Goal: Task Accomplishment & Management: Complete application form

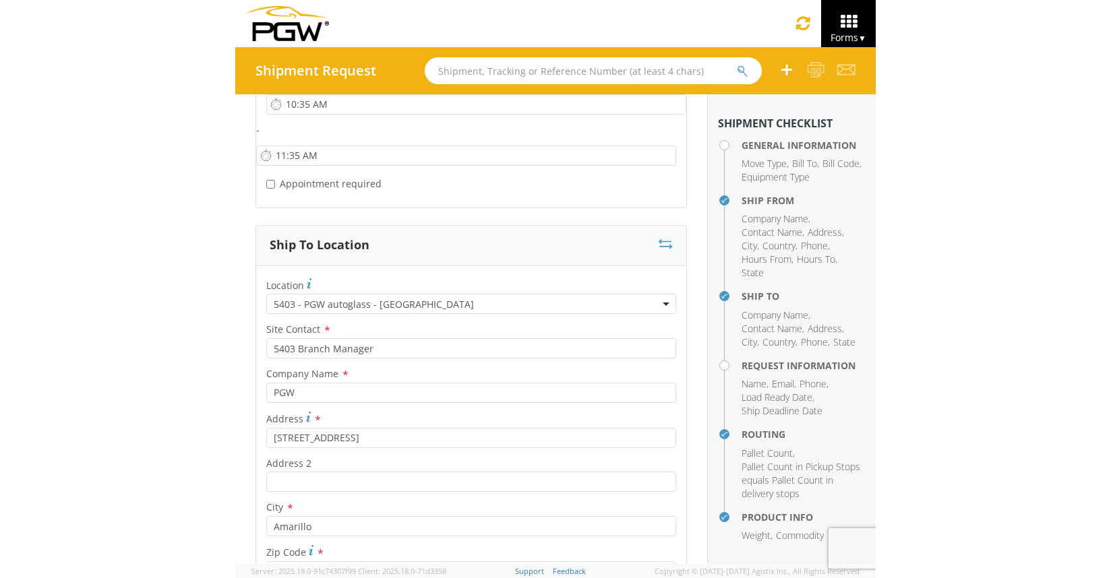
scroll to position [989, 0]
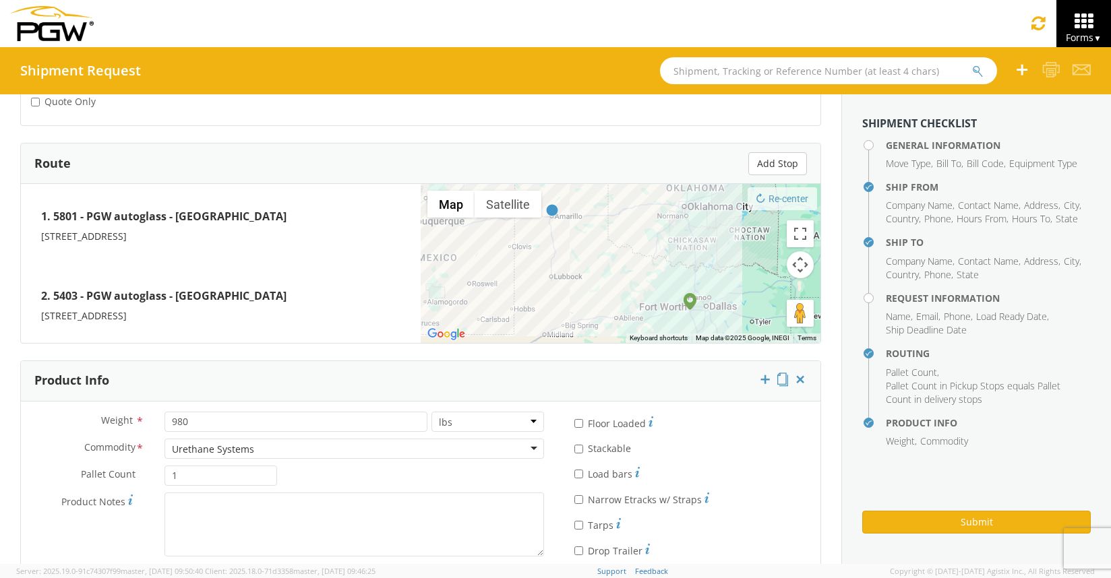
click at [640, 7] on link "Forms ▼" at bounding box center [1083, 23] width 55 height 47
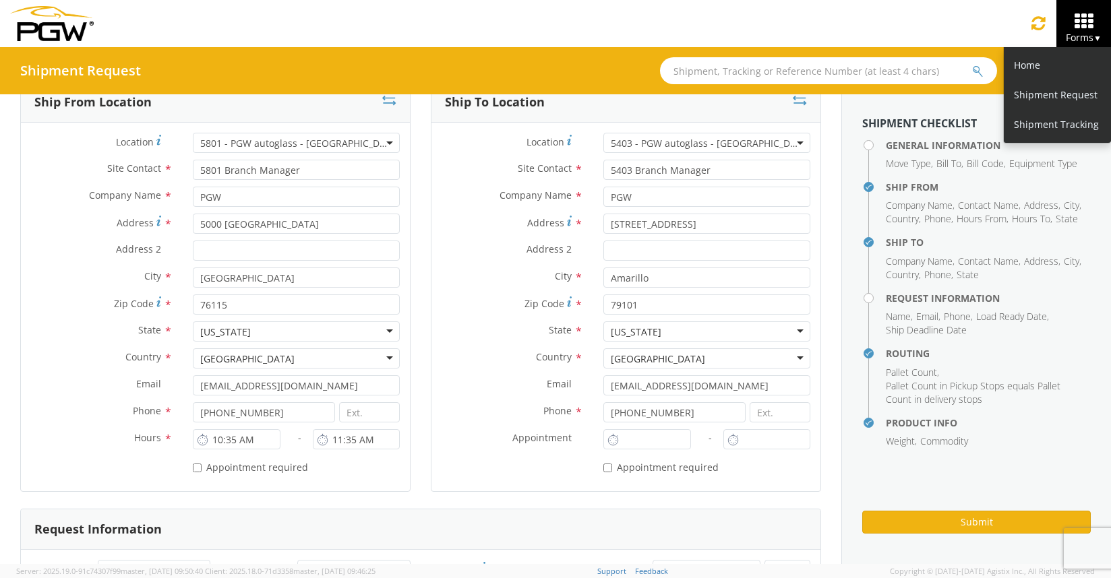
scroll to position [172, 0]
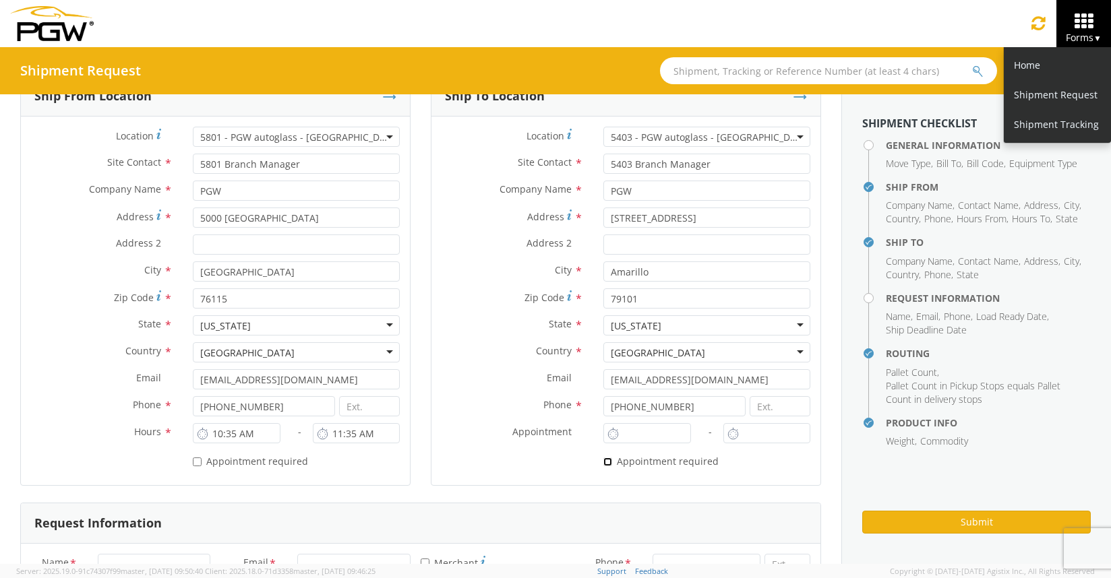
click at [603, 464] on input "* Appointment required" at bounding box center [607, 462] width 9 height 9
checkbox input "true"
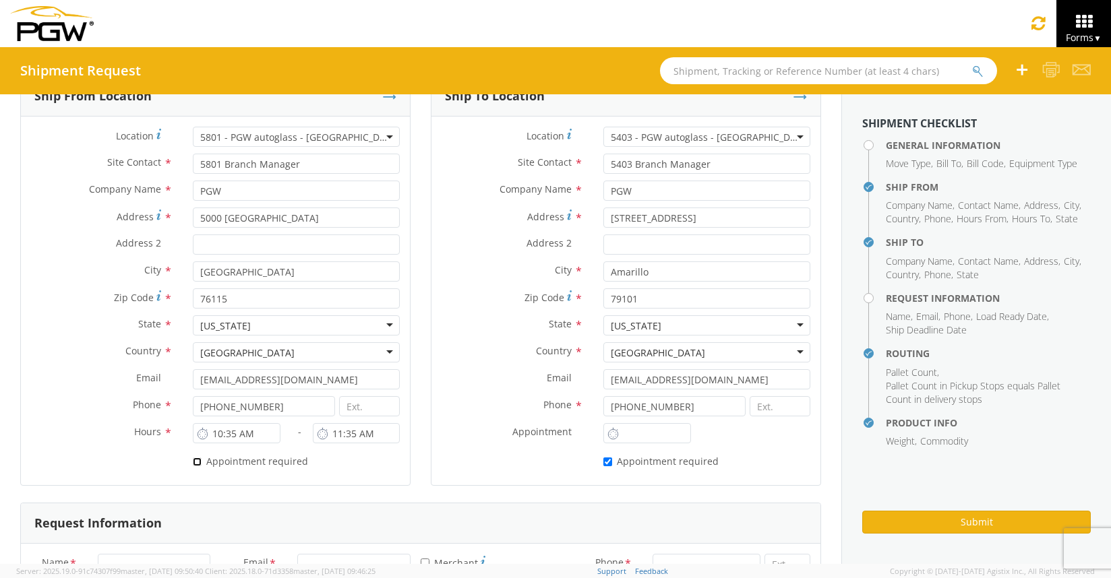
click at [193, 463] on input "* Appointment required" at bounding box center [197, 462] width 9 height 9
checkbox input "true"
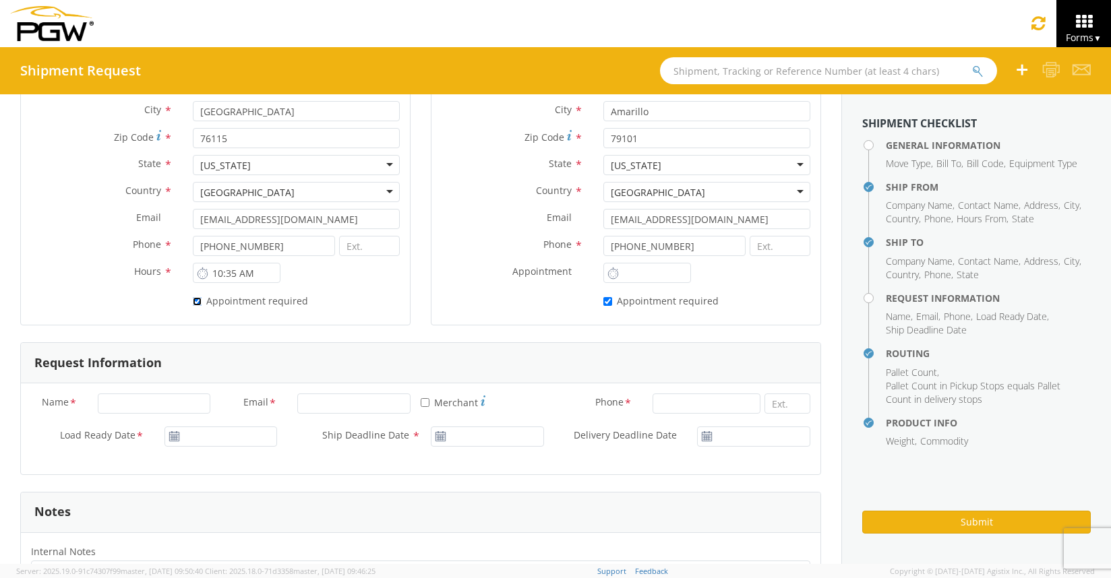
scroll to position [0, 0]
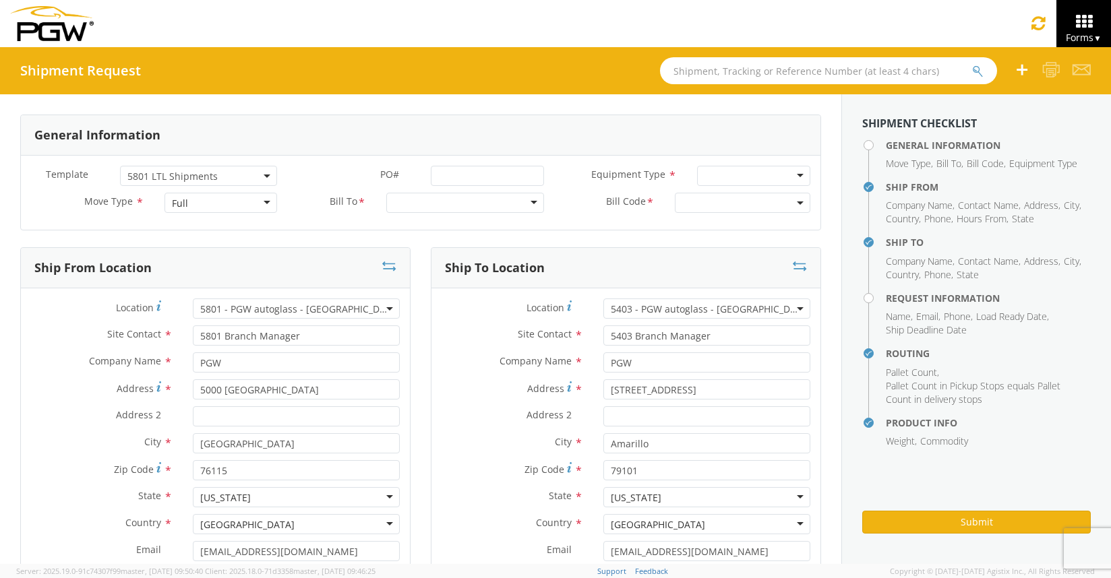
click at [264, 176] on b at bounding box center [267, 176] width 7 height 3
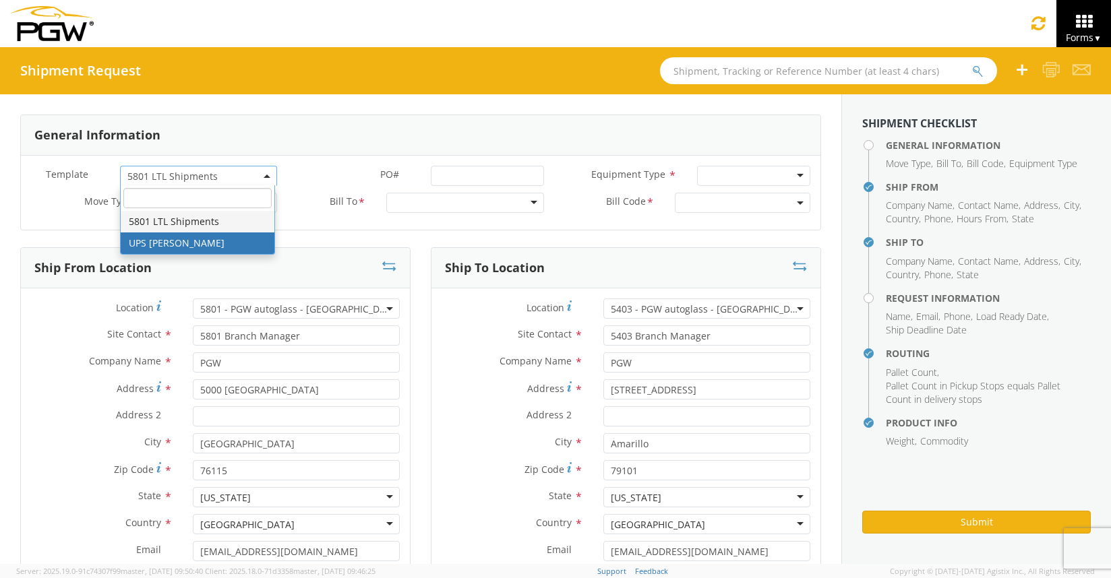
select select "53890439"
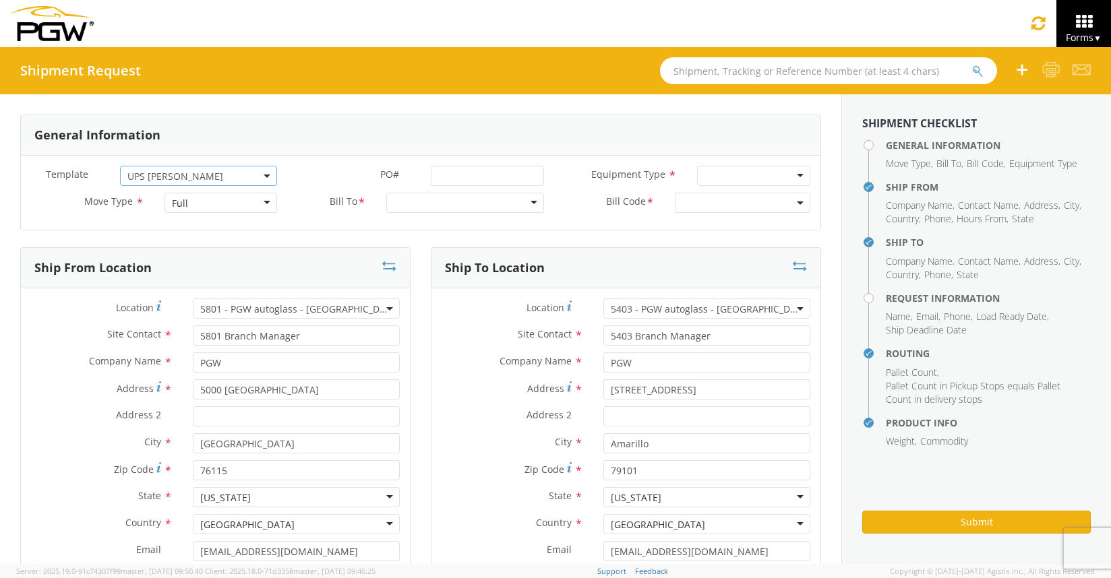
select select
type input "5452 Branch Manager"
type input "5452 - PGW autoglass - [GEOGRAPHIC_DATA]"
type input "2500 Scarbrough Dr Ste 100"
type input "Austin"
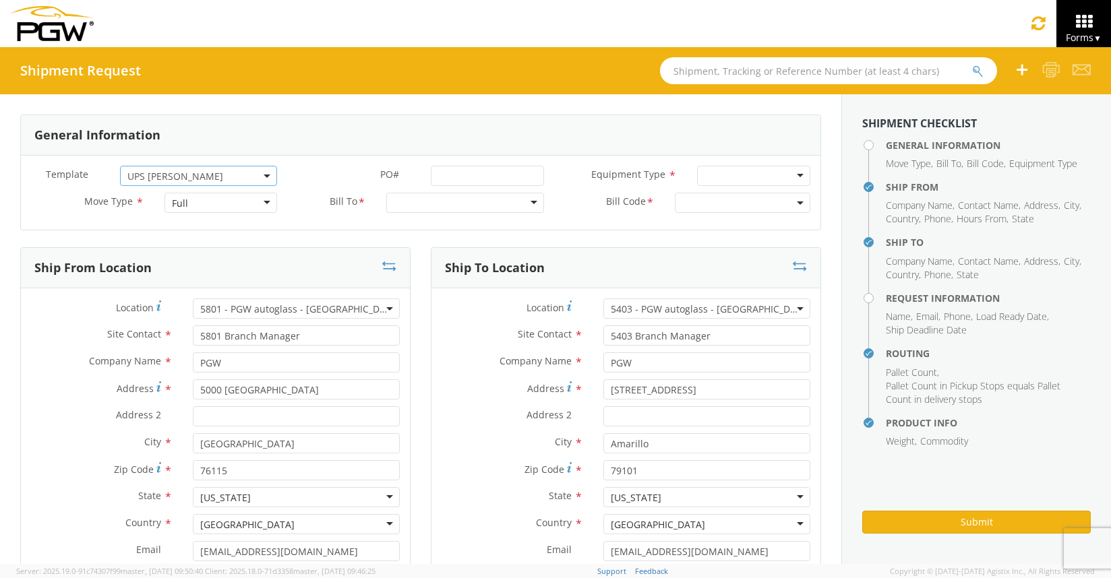
type input "78728"
type input "lkqsp_o_pm_5452@pgwag.com"
type input "512-821-3515"
type input "5815 Branch Manager"
type input "PGW Autoglass-AMG McAllen 5815"
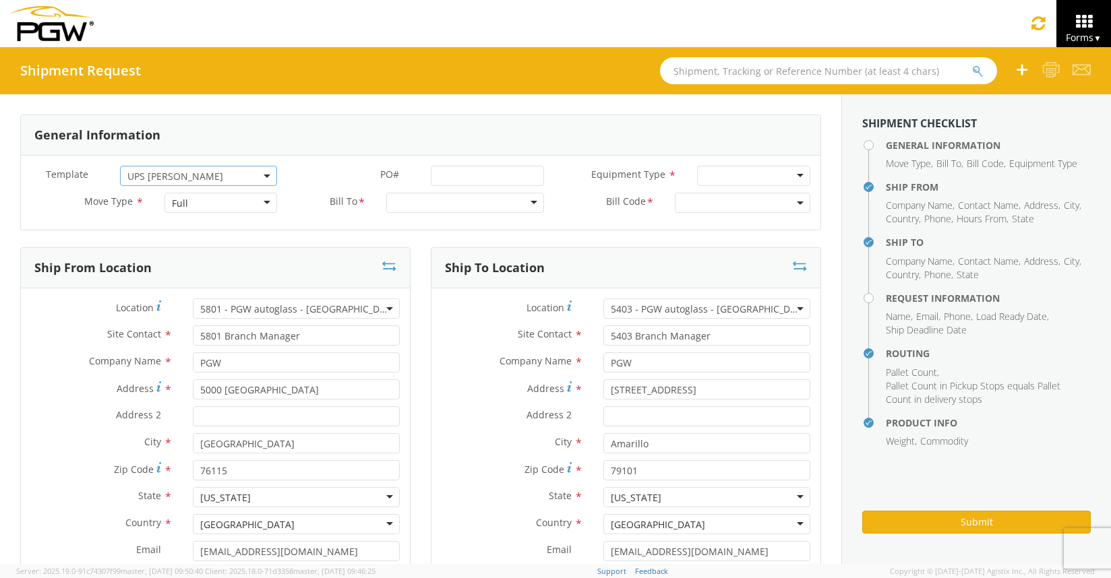
type input "6613 S 27th Street"
type input "McAllen"
type input "78503"
type input "956-631-1535"
type input "Michael Hanks"
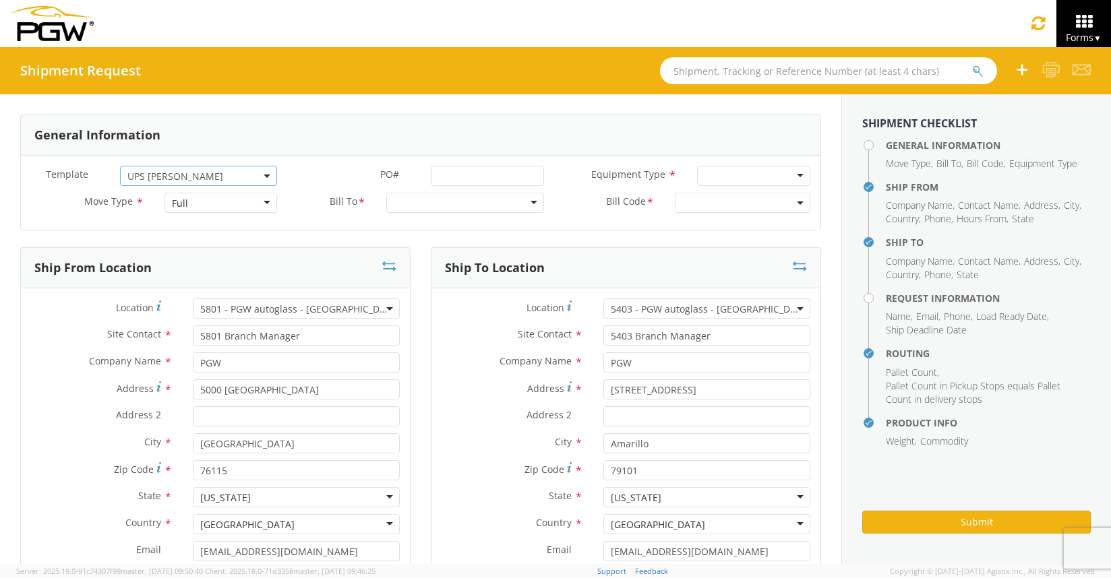
type input "mhanks@pgwautoglass.com"
type input "5123397986"
type textarea "NO LTL Appt unless noted, ALL Truckload APPT Reqd. Contact Willie. NO LTL Appt …"
type input "4"
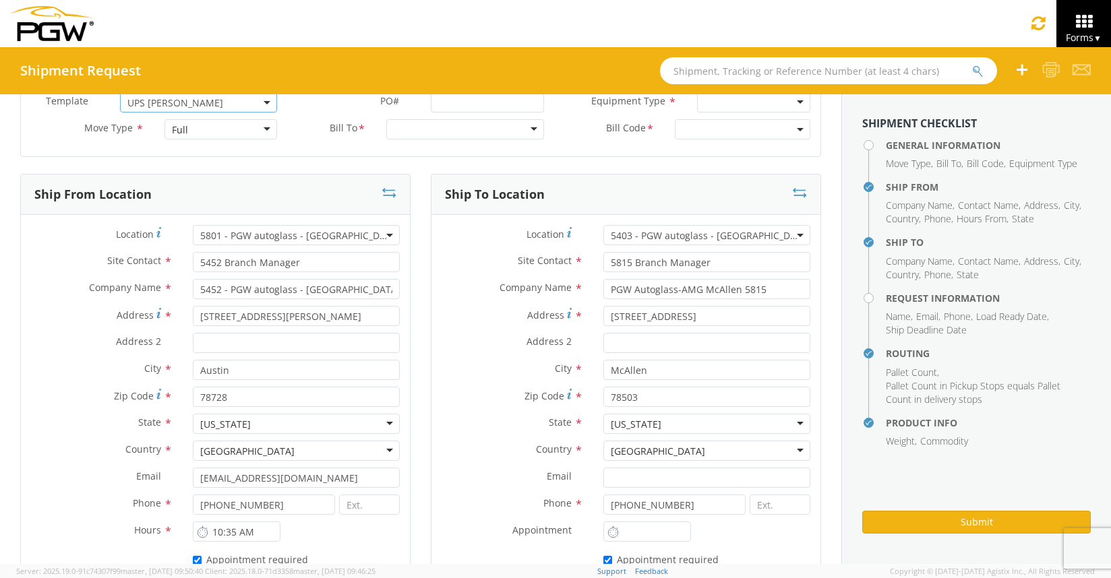
type input "7:00 AM"
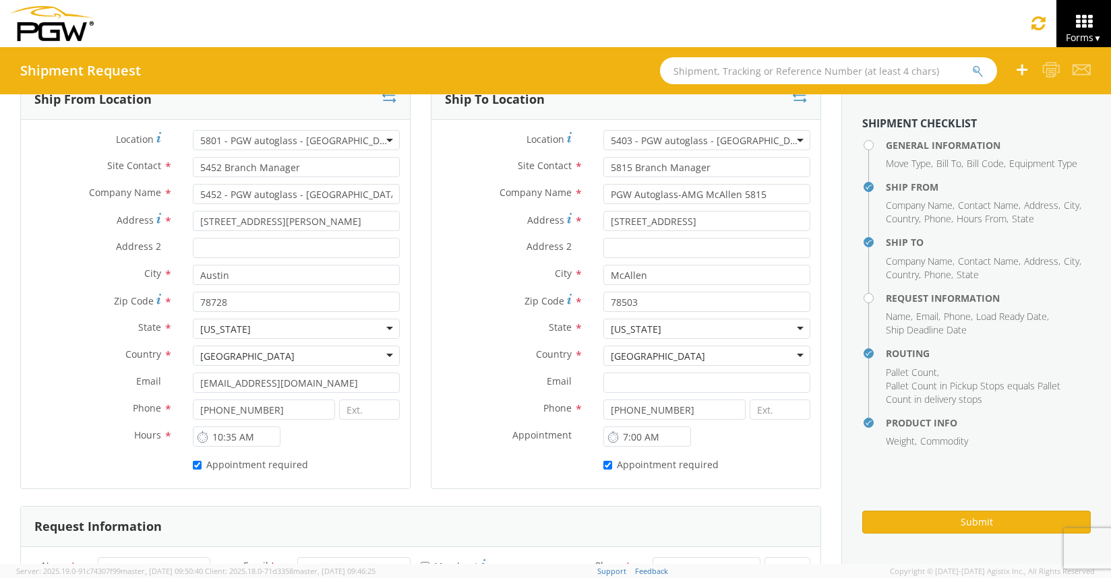
select select "28299"
select select "62936"
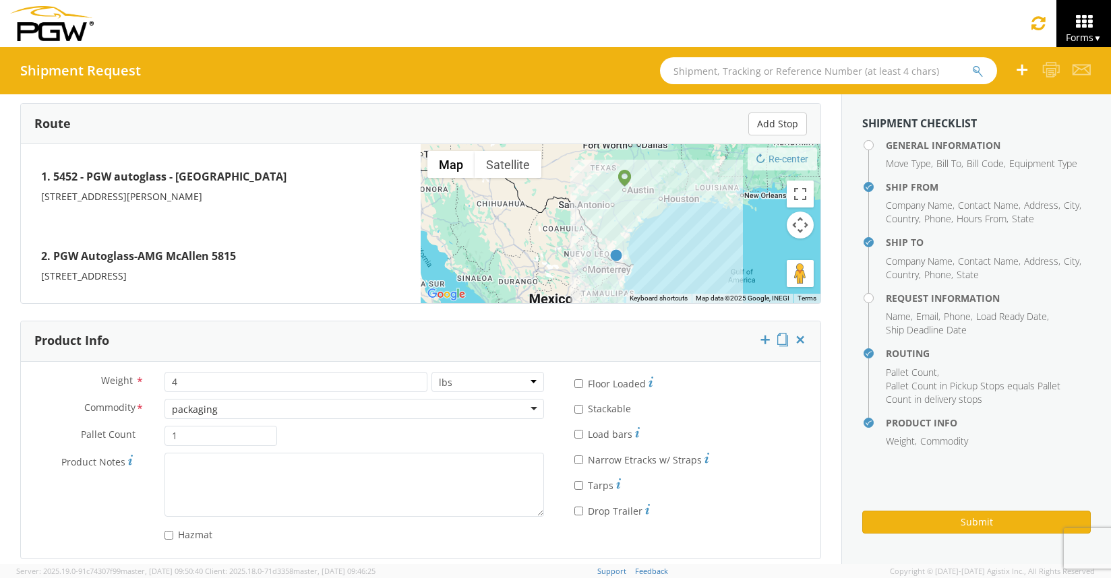
scroll to position [1024, 0]
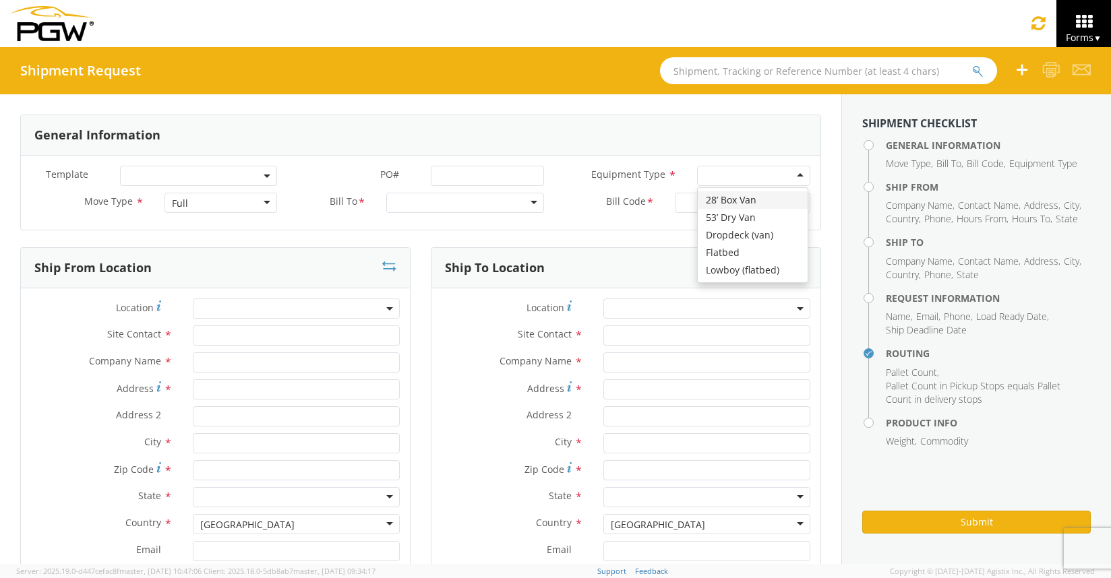
click at [751, 177] on div at bounding box center [753, 176] width 113 height 20
click at [264, 201] on div "Full" at bounding box center [220, 203] width 113 height 20
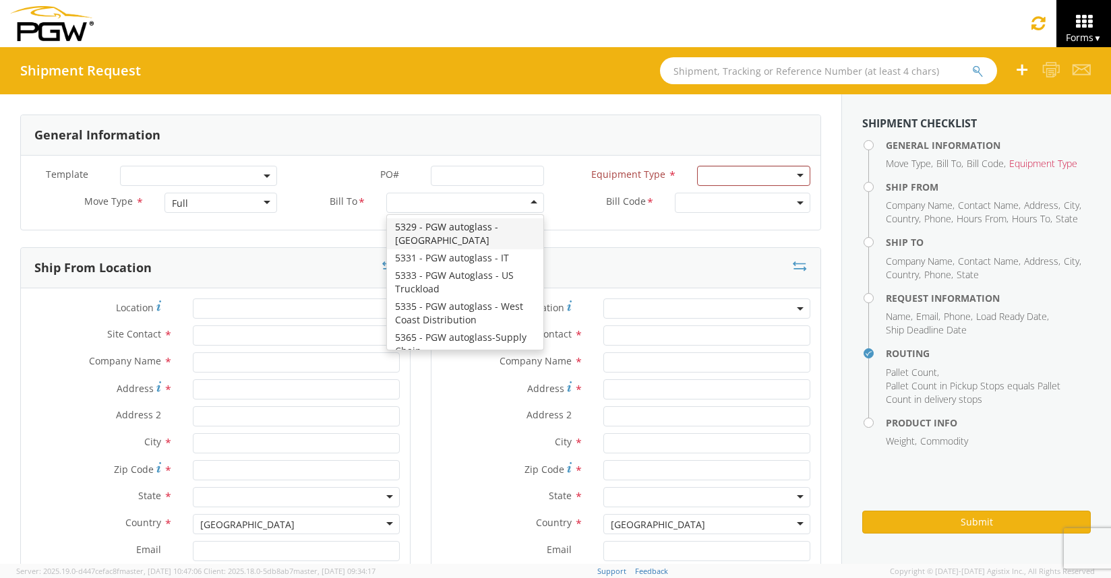
click at [522, 201] on div at bounding box center [465, 203] width 158 height 20
click at [569, 214] on div "[PERSON_NAME] *" at bounding box center [687, 206] width 266 height 27
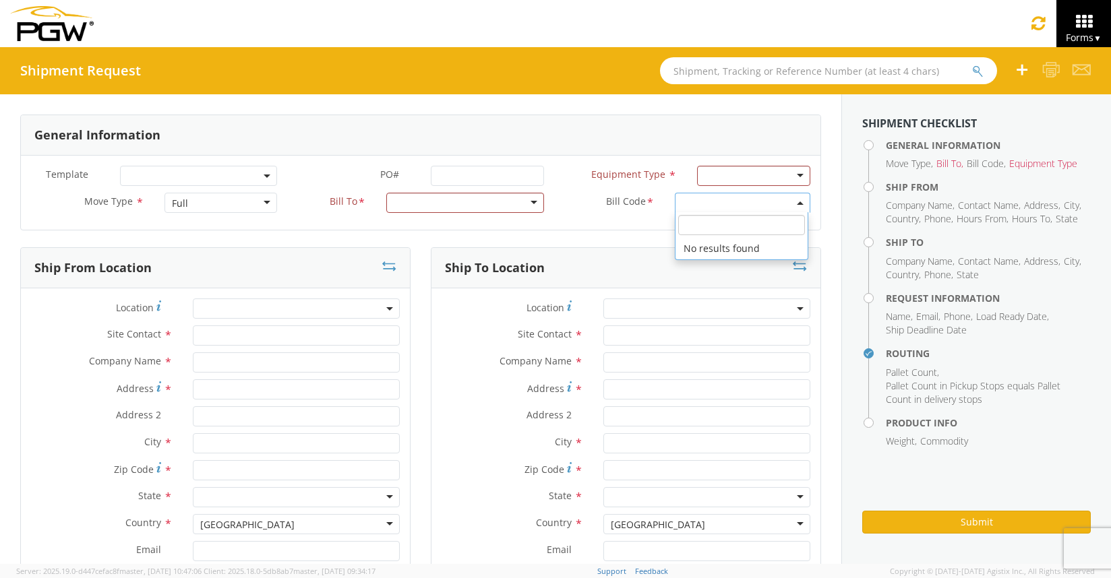
click at [697, 206] on span at bounding box center [742, 203] width 135 height 20
drag, startPoint x: 455, startPoint y: 365, endPoint x: 444, endPoint y: 365, distance: 10.8
click at [454, 365] on label "Company Name *" at bounding box center [512, 361] width 162 height 18
click at [414, 369] on div "Ship From Location Location * Site Contact * Company Name * Address * Address 2…" at bounding box center [215, 460] width 410 height 427
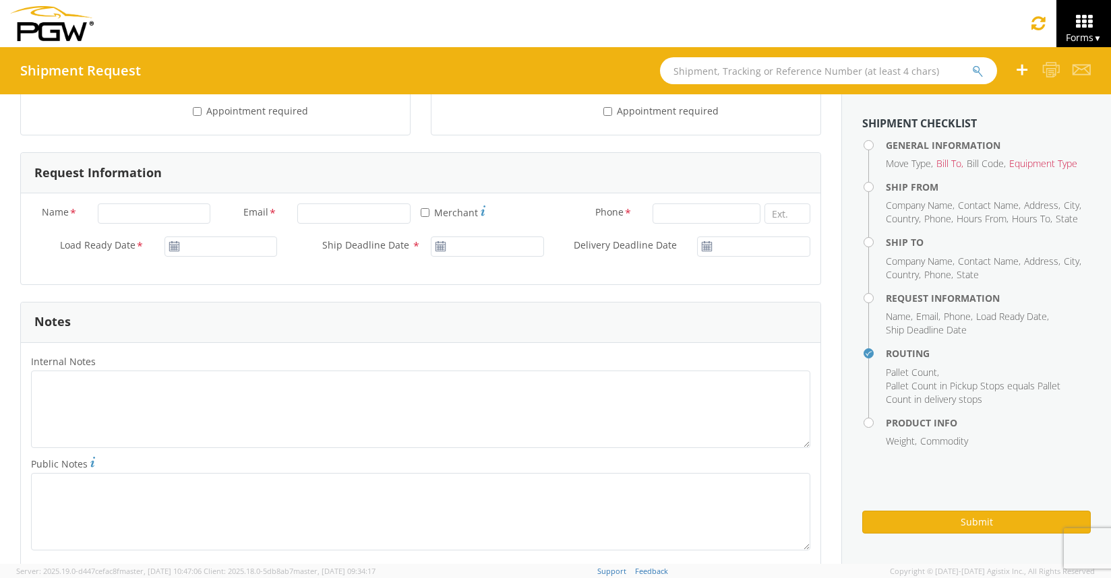
scroll to position [1041, 0]
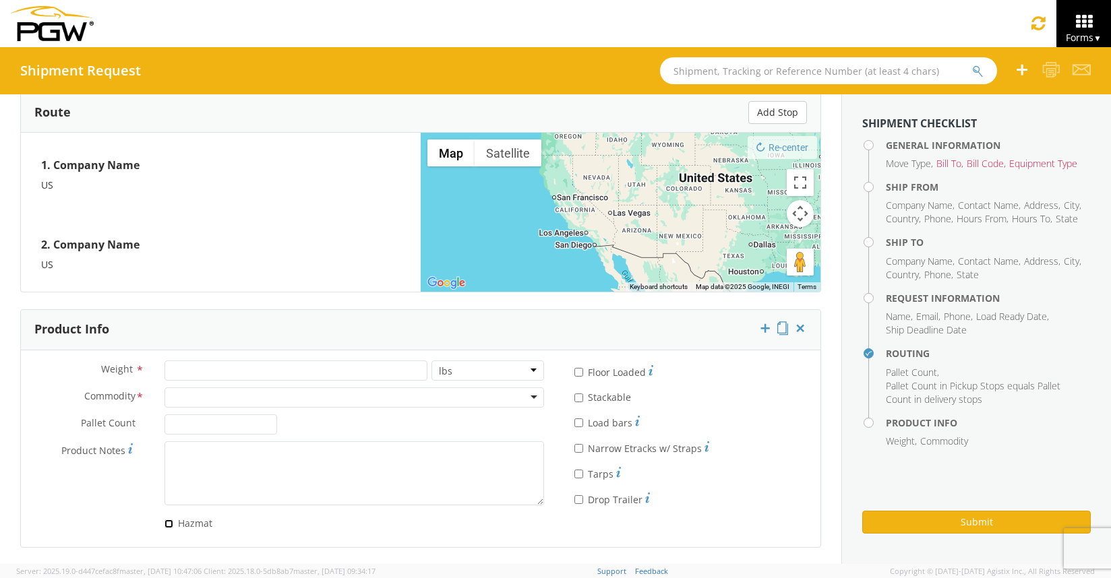
click at [167, 524] on input "Hazmat" at bounding box center [168, 524] width 9 height 9
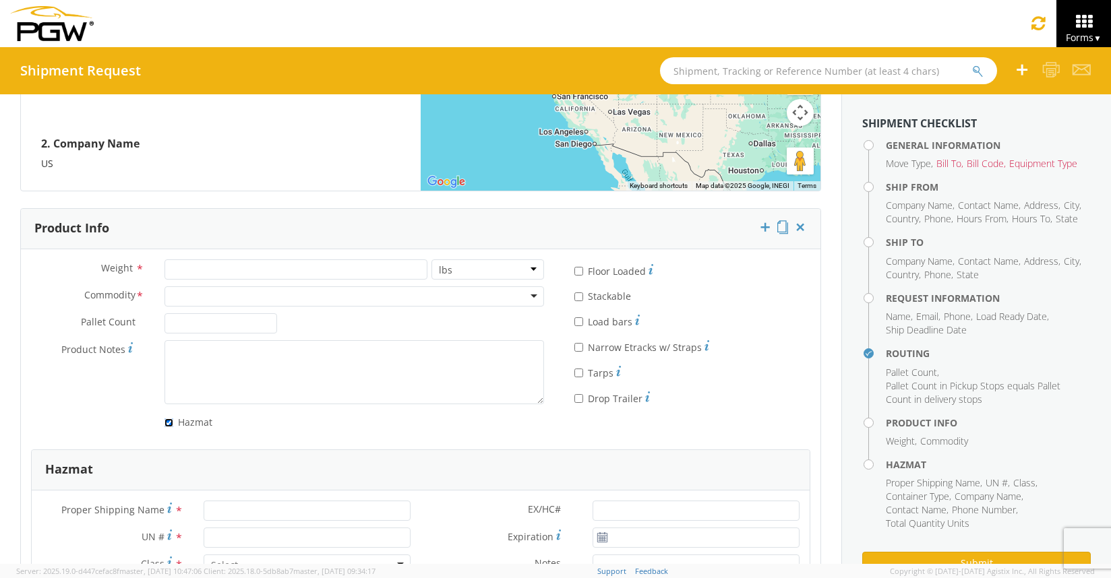
scroll to position [1142, 0]
click at [169, 421] on input "Hazmat" at bounding box center [168, 422] width 9 height 9
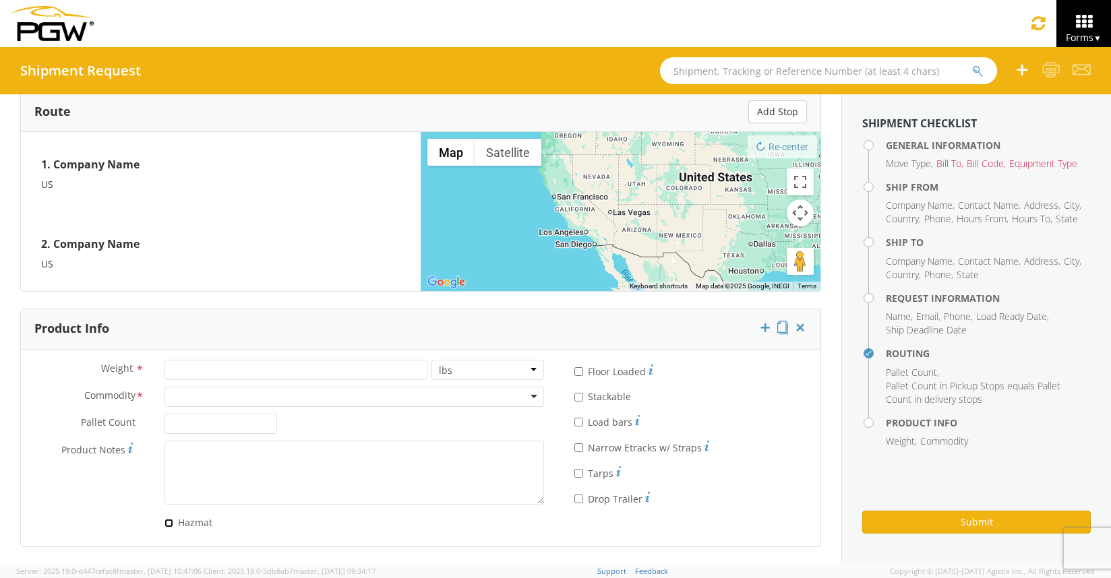
scroll to position [1041, 0]
click at [165, 528] on label "Hazmat" at bounding box center [189, 523] width 51 height 16
click at [165, 528] on input "Hazmat" at bounding box center [168, 524] width 9 height 9
checkbox input "true"
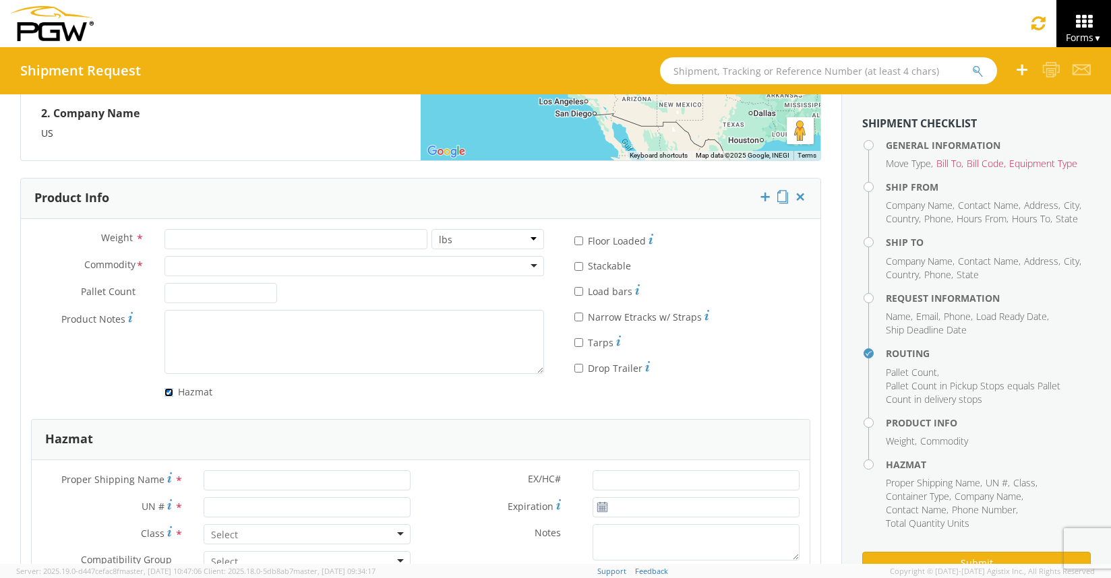
scroll to position [880, 0]
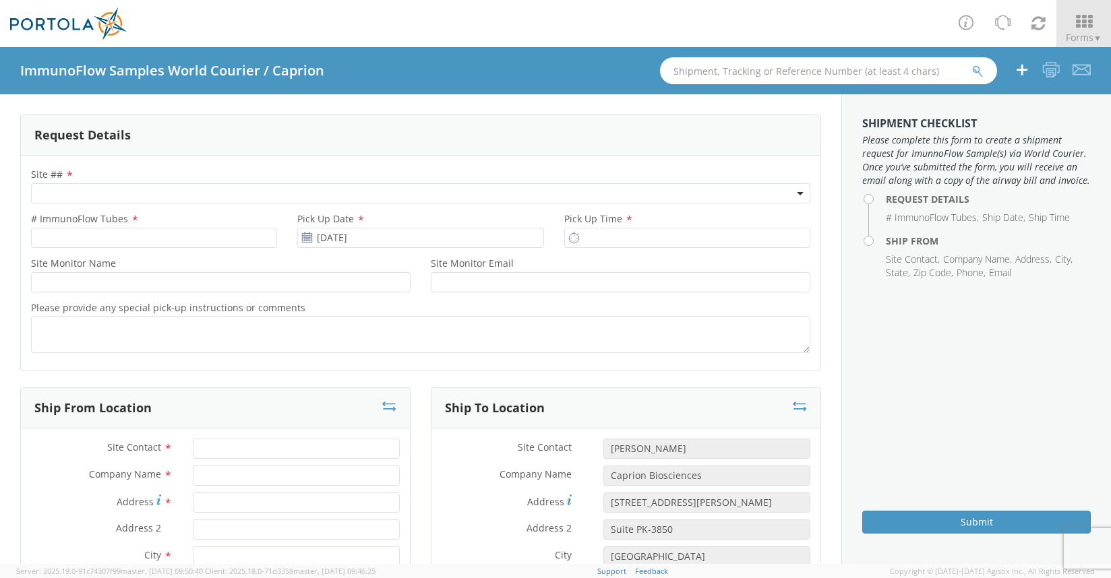
select select
